Goal: Check status: Check status

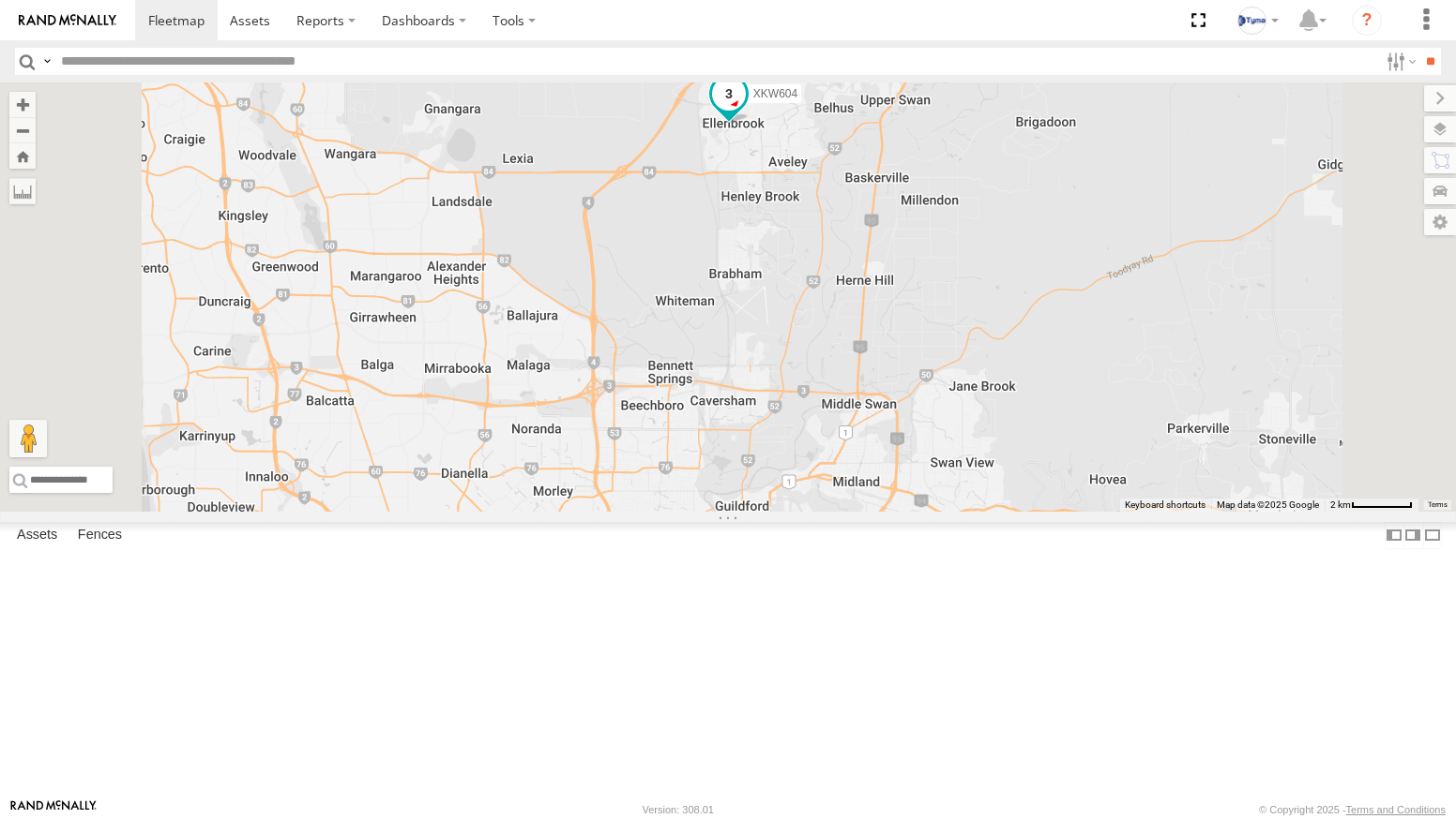
click at [746, 111] on span at bounding box center [729, 94] width 34 height 34
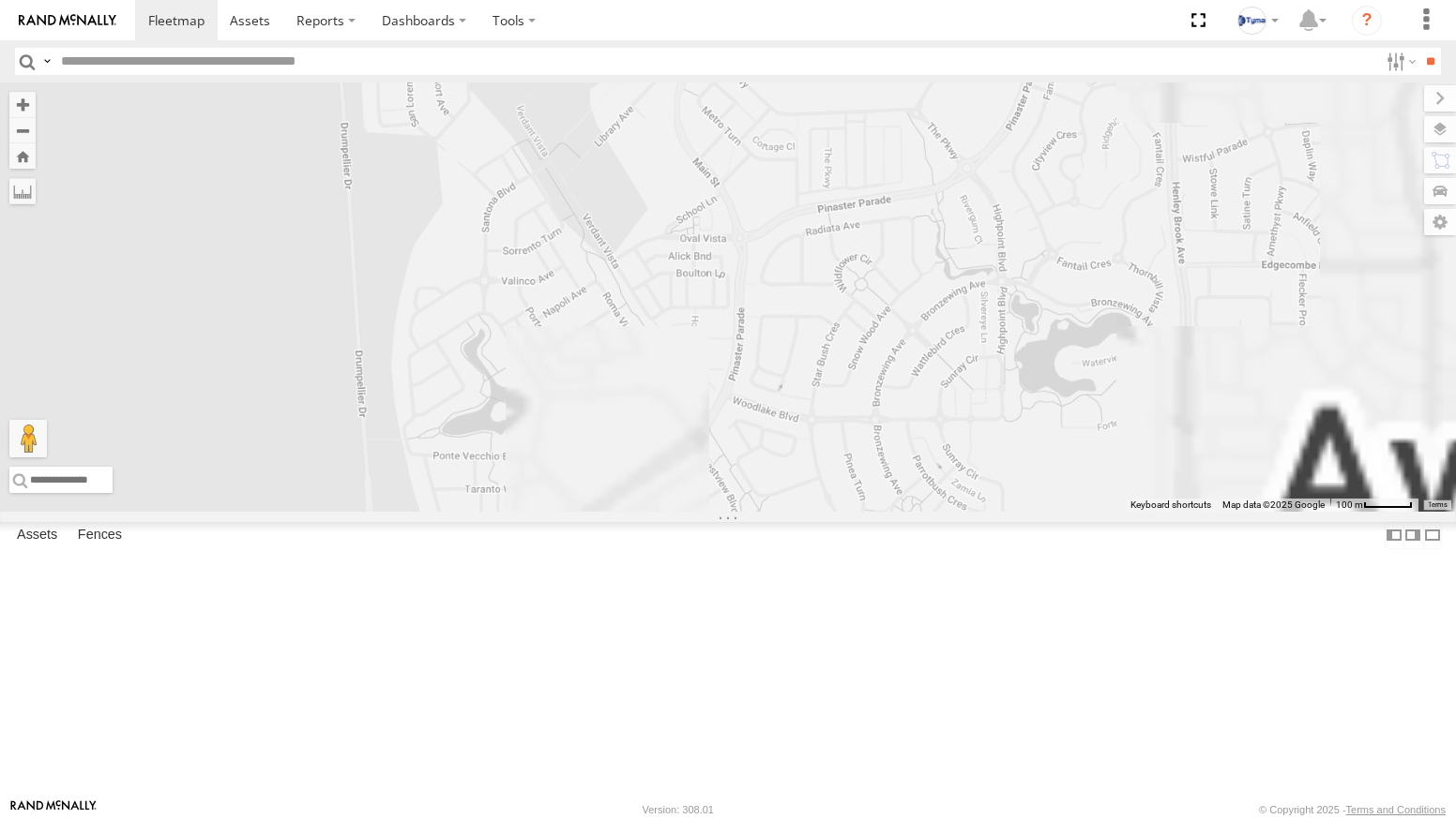
drag, startPoint x: 983, startPoint y: 182, endPoint x: 966, endPoint y: 491, distance: 309.5
click at [966, 491] on div "XKW604 XKW604 All Assets Commercial Rd Ellenbrook -31.78043 , 115.96682 [GEOGRA…" at bounding box center [728, 296] width 1456 height 429
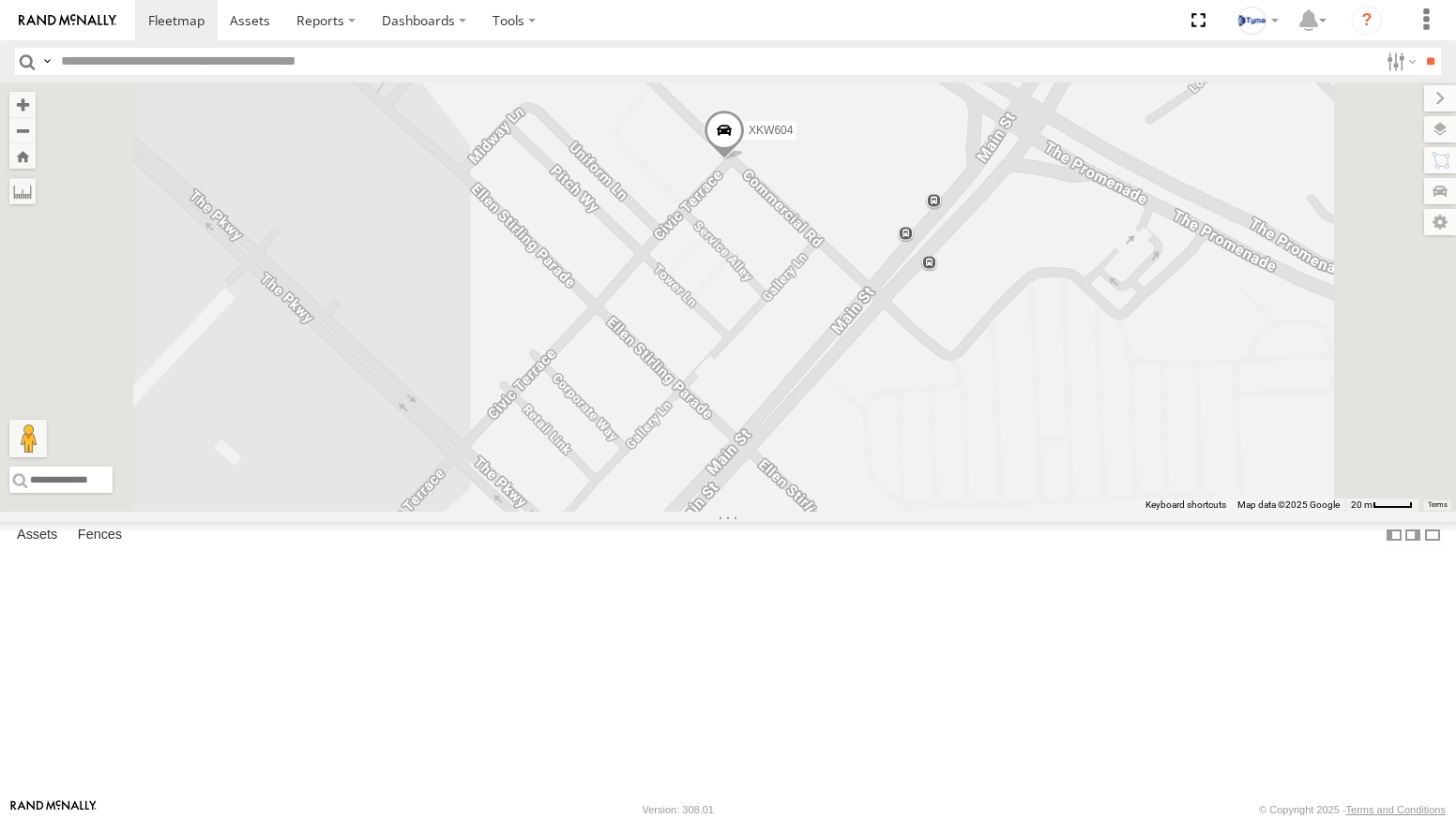
click at [55, 21] on img at bounding box center [67, 21] width 98 height 13
